Goal: Find specific page/section: Find specific page/section

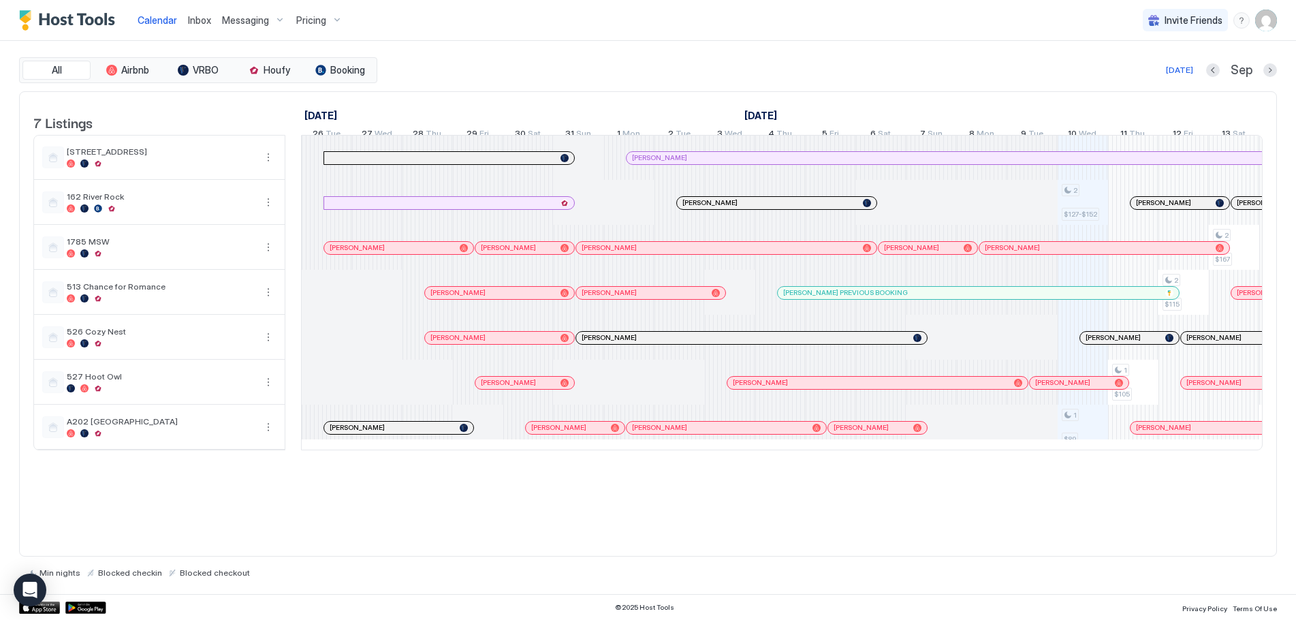
scroll to position [0, 493]
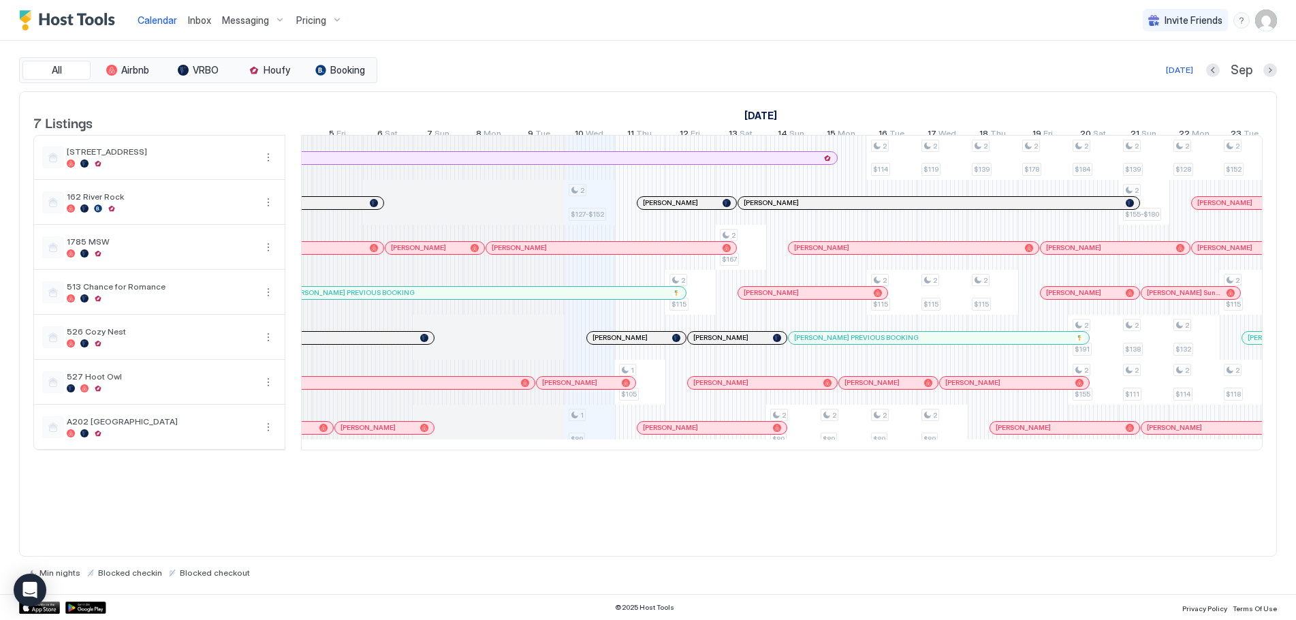
click at [317, 24] on span "Pricing" at bounding box center [311, 20] width 30 height 12
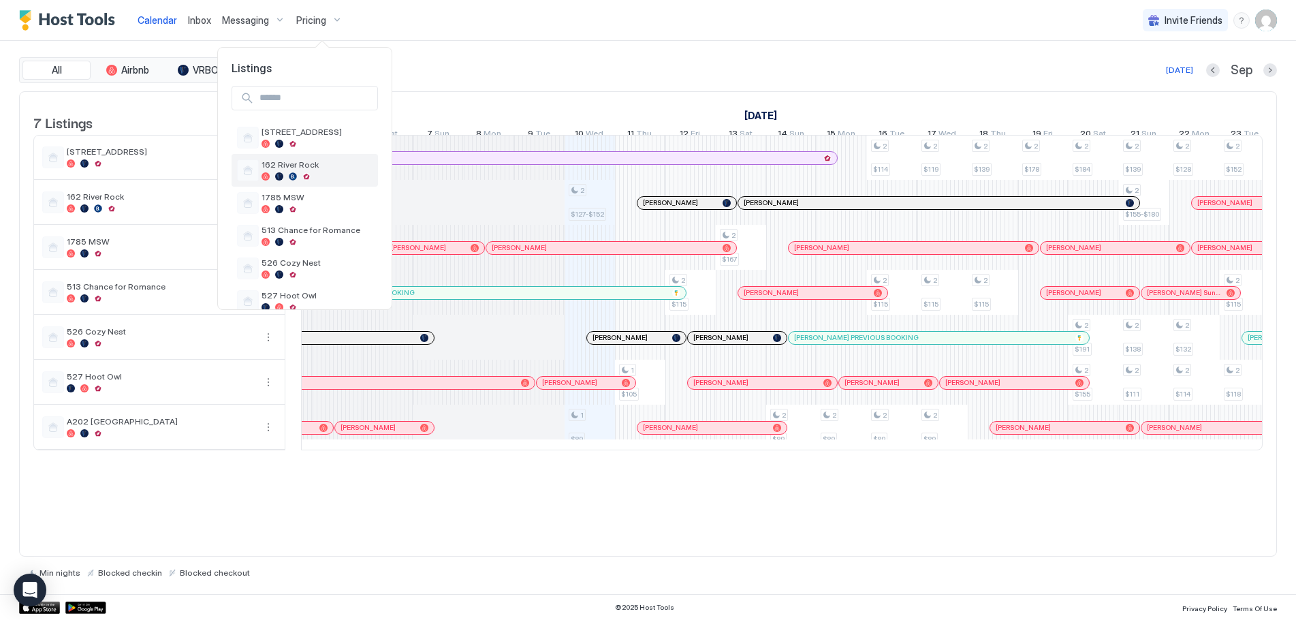
click at [294, 167] on span "162 River Rock" at bounding box center [317, 164] width 111 height 10
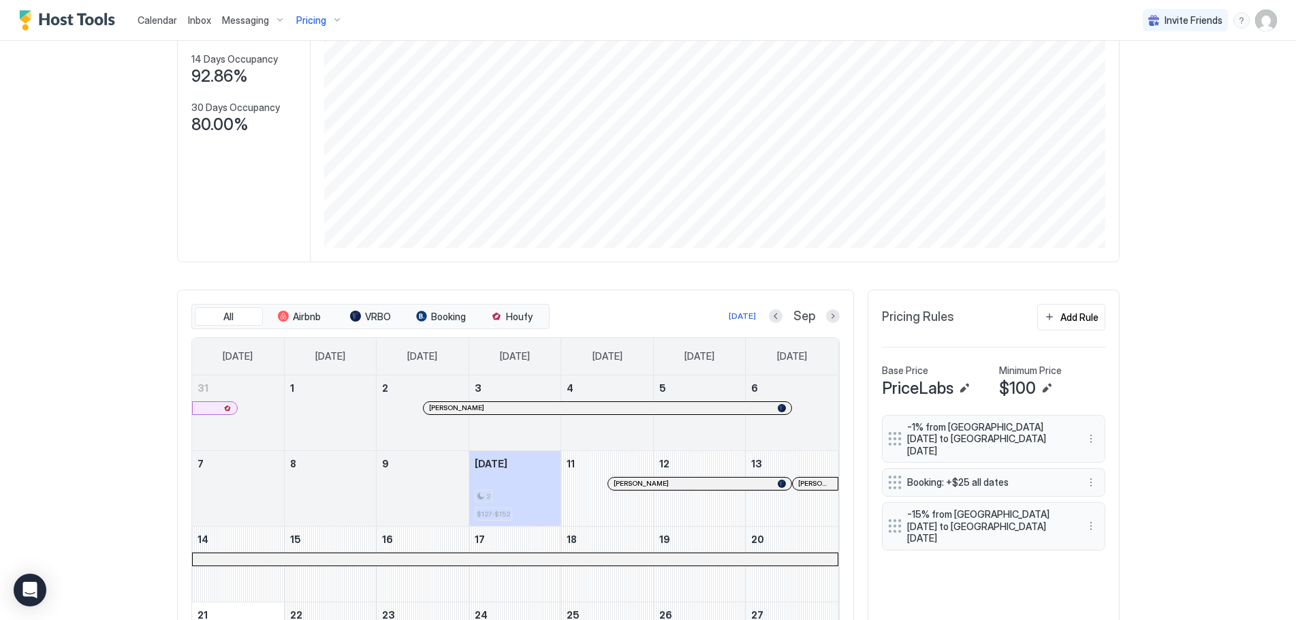
scroll to position [204, 0]
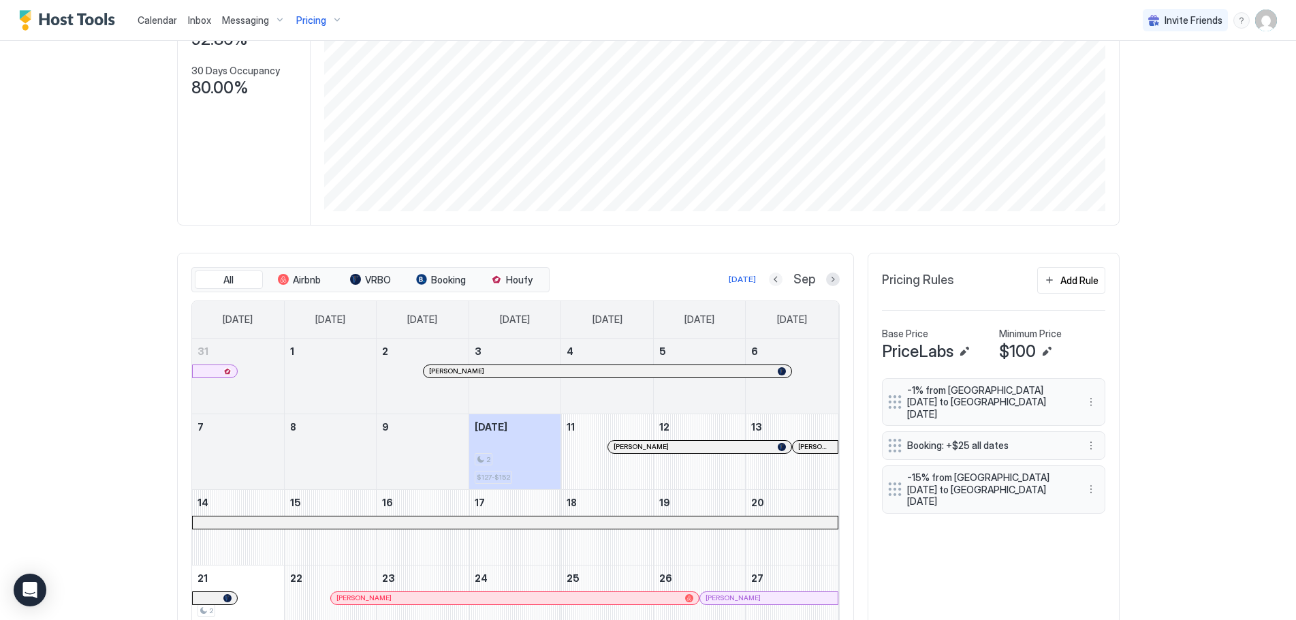
click at [775, 281] on button "Previous month" at bounding box center [776, 279] width 14 height 14
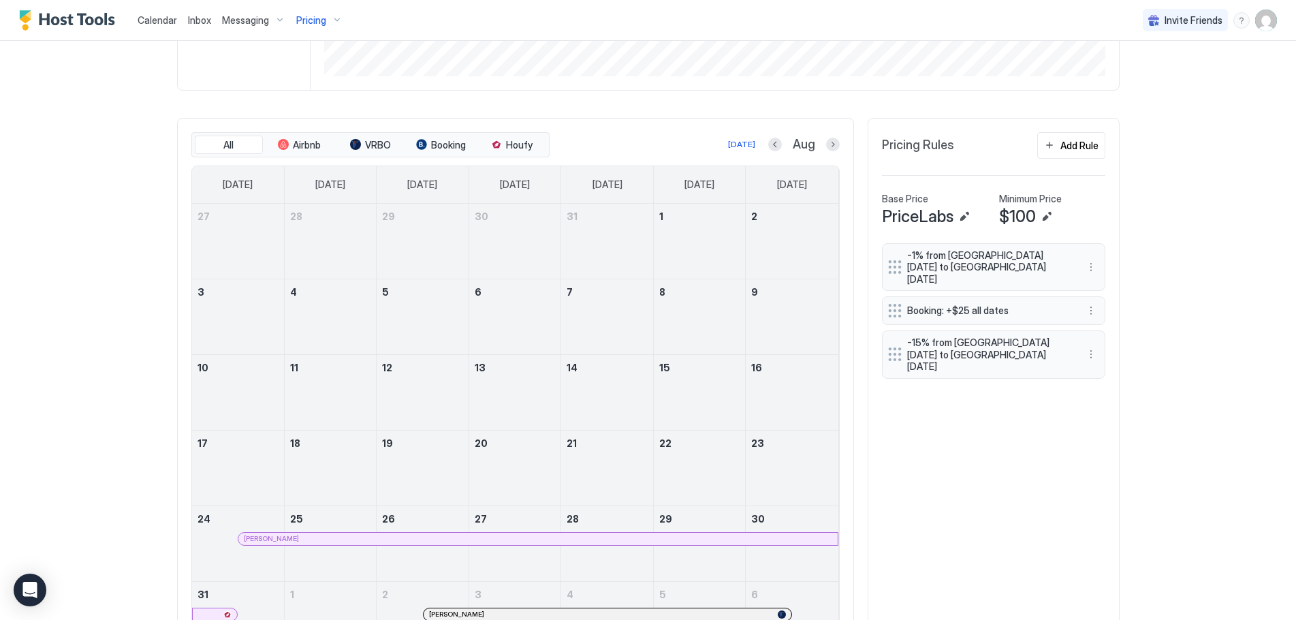
scroll to position [409, 0]
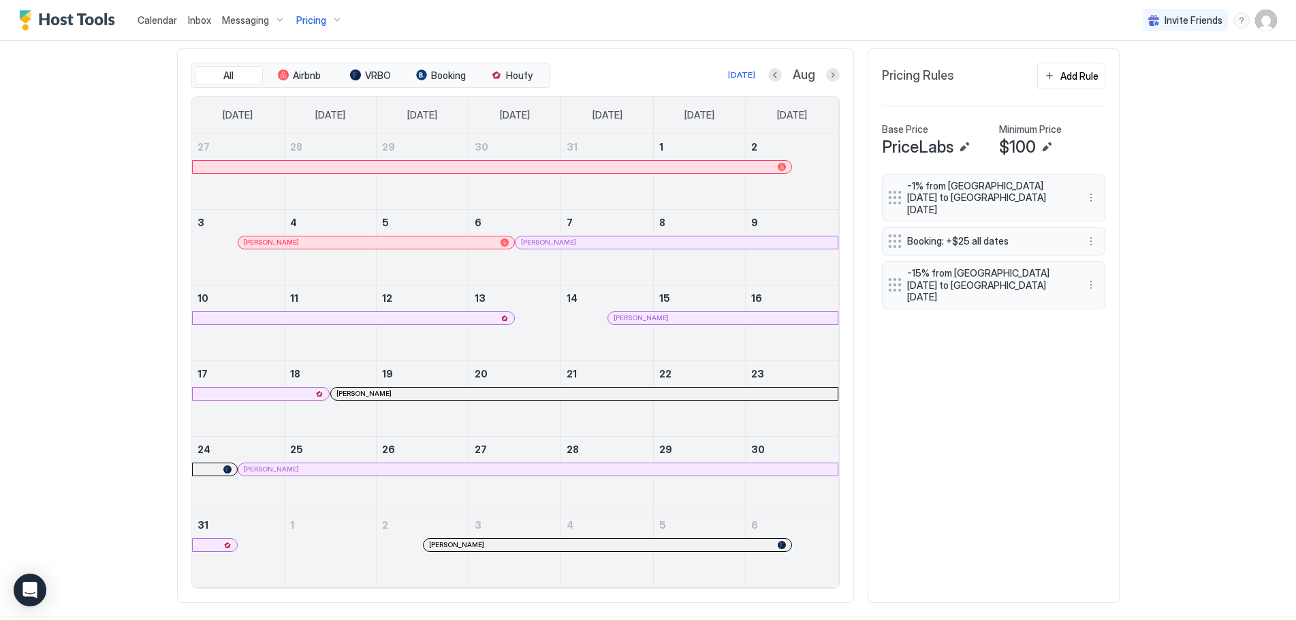
click at [582, 245] on div at bounding box center [587, 242] width 11 height 11
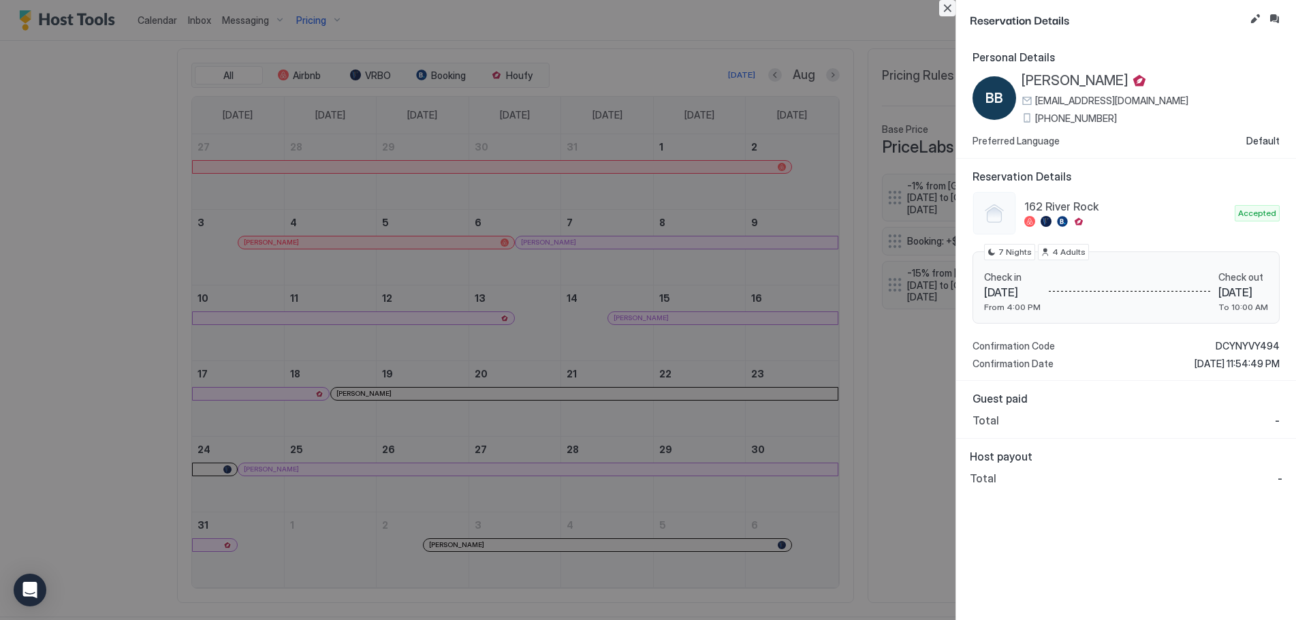
click at [944, 9] on button "Close" at bounding box center [947, 8] width 16 height 16
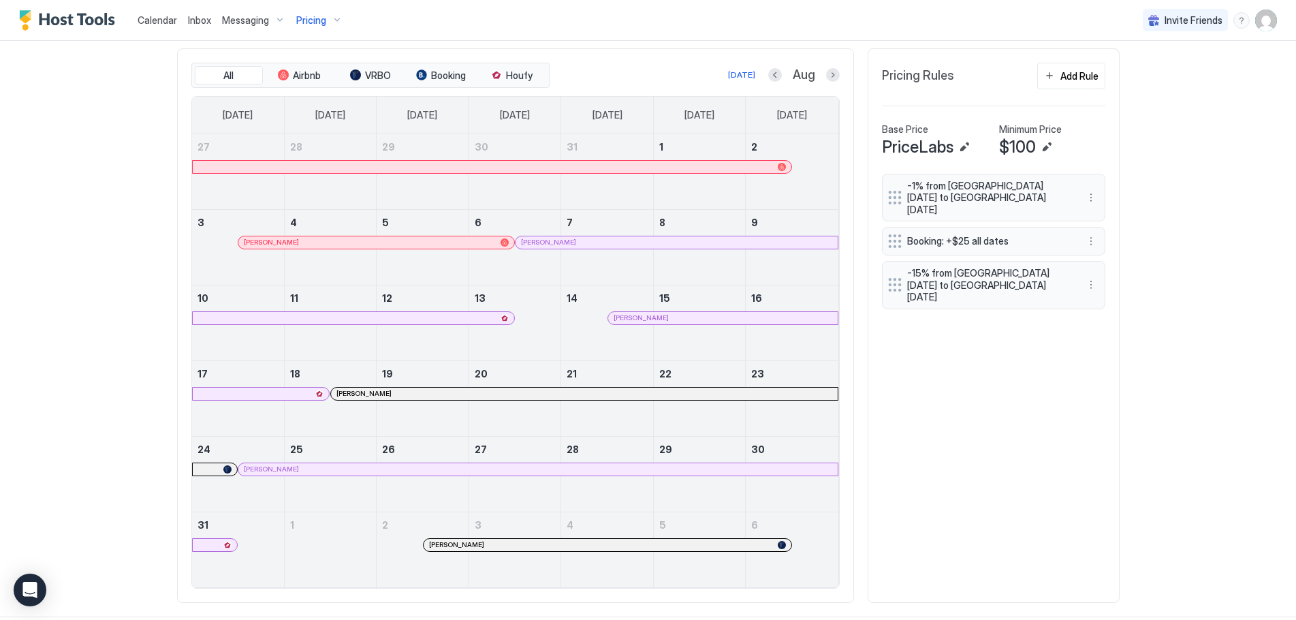
click at [153, 16] on span "Calendar" at bounding box center [158, 20] width 40 height 12
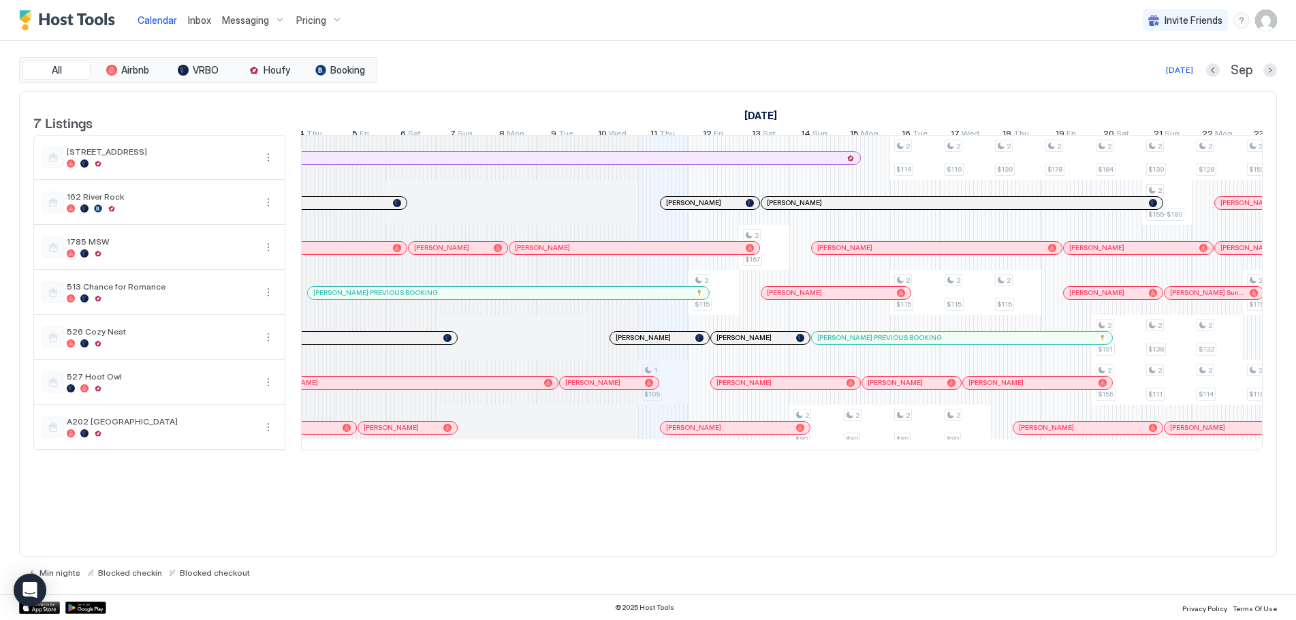
scroll to position [0, 418]
